Goal: Find specific page/section: Find specific page/section

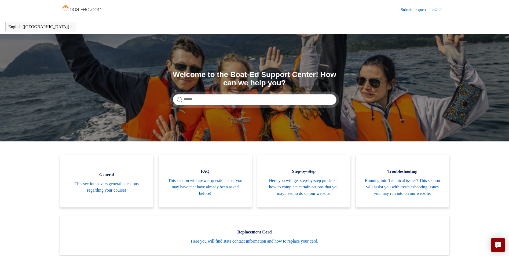
drag, startPoint x: 80, startPoint y: 8, endPoint x: 96, endPoint y: 17, distance: 17.9
click at [80, 8] on img at bounding box center [82, 8] width 43 height 11
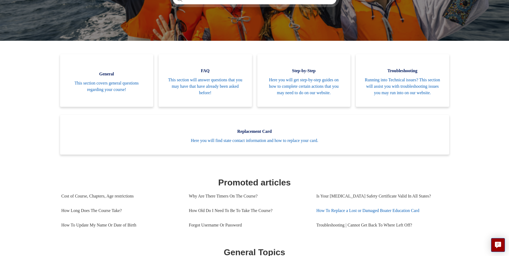
scroll to position [119, 0]
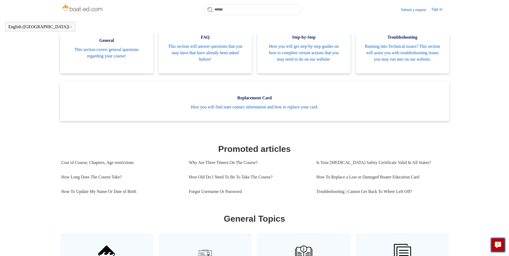
click at [502, 245] on button "Live chat" at bounding box center [498, 245] width 14 height 14
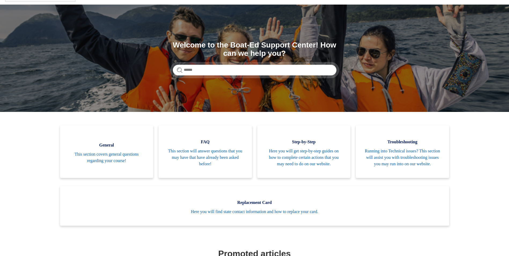
scroll to position [80, 0]
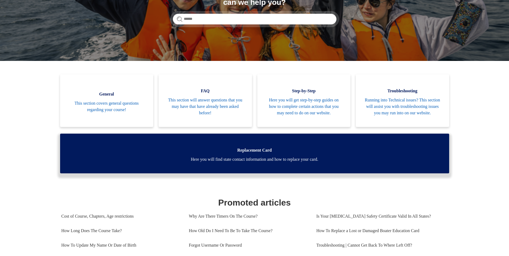
click at [246, 153] on span "Replacement Card" at bounding box center [254, 150] width 373 height 6
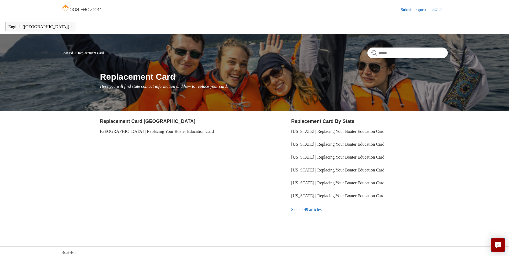
click at [429, 12] on link "Submit a request" at bounding box center [416, 10] width 31 height 6
click at [437, 9] on link "Sign in" at bounding box center [439, 9] width 16 height 6
